Goal: Navigation & Orientation: Find specific page/section

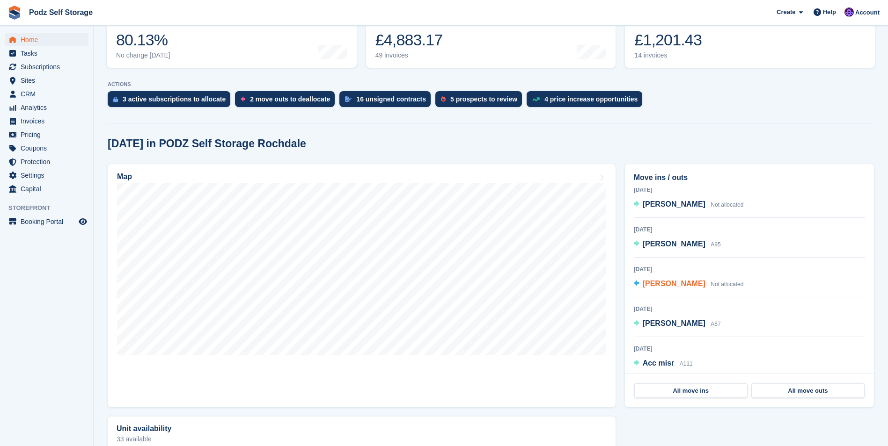
scroll to position [7, 0]
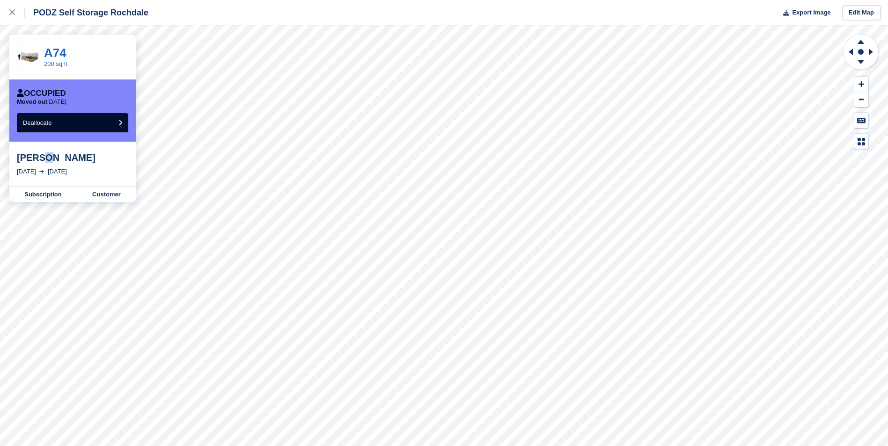
click at [43, 159] on div "Jamie beninson" at bounding box center [72, 157] width 111 height 11
click at [10, 12] on link at bounding box center [12, 12] width 25 height 25
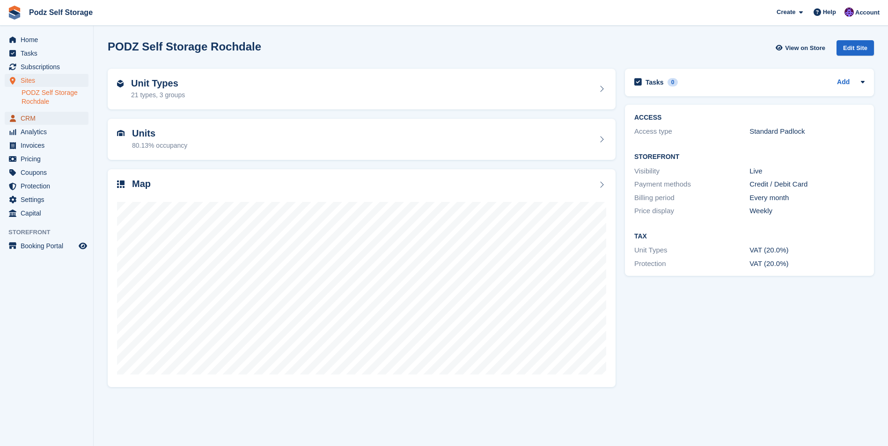
click at [31, 122] on span "CRM" at bounding box center [49, 118] width 56 height 13
